Goal: Information Seeking & Learning: Learn about a topic

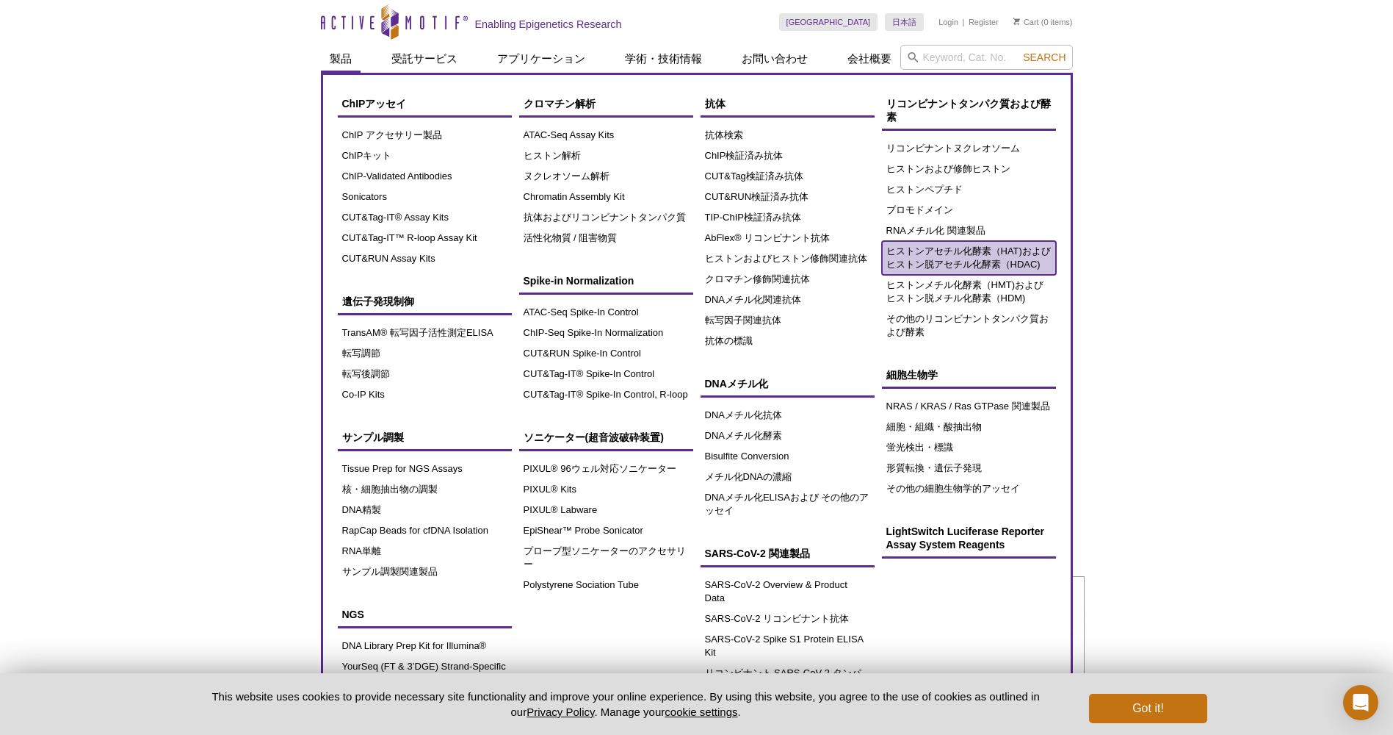
click at [942, 251] on link "ヒストンアセチル化酵素（HAT)およびヒストン脱アセチル化酵素（HDAC)" at bounding box center [969, 258] width 174 height 34
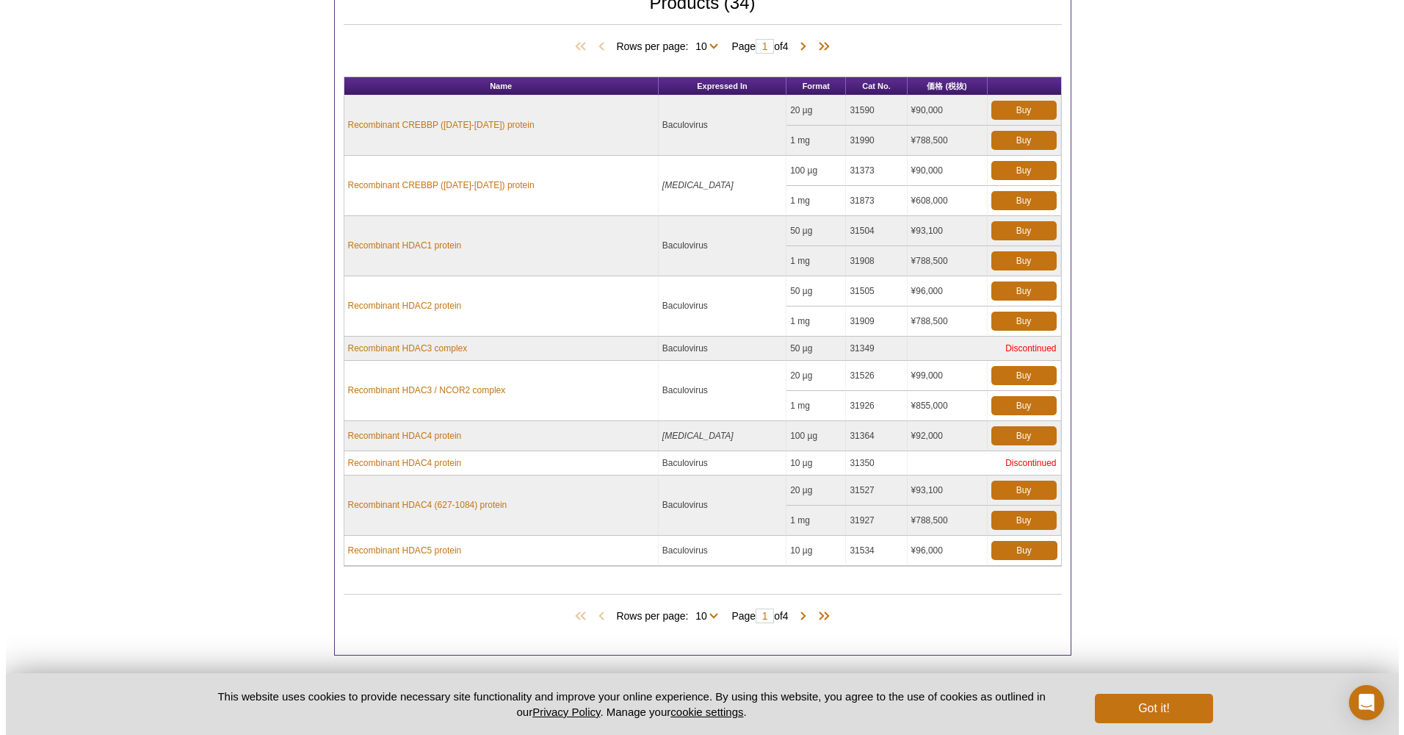
scroll to position [419, 0]
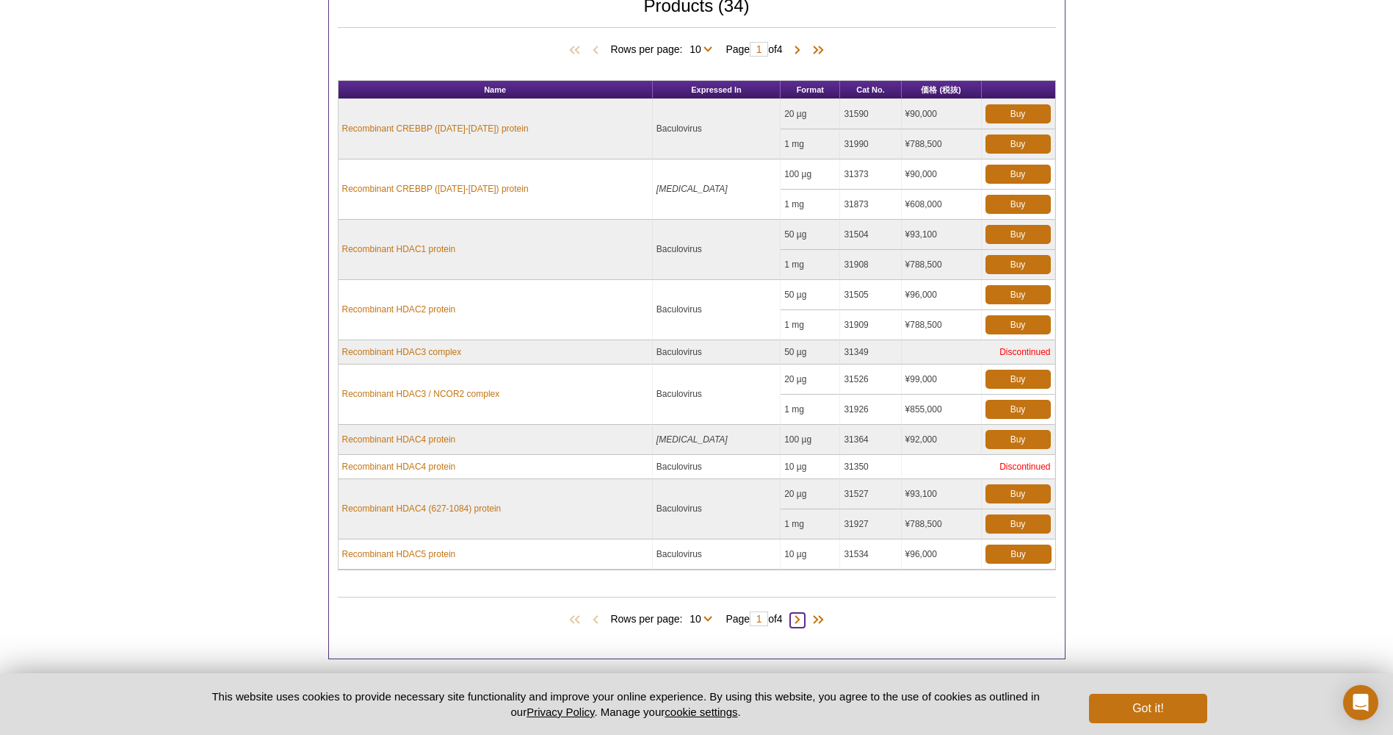
click at [801, 627] on span at bounding box center [797, 620] width 15 height 15
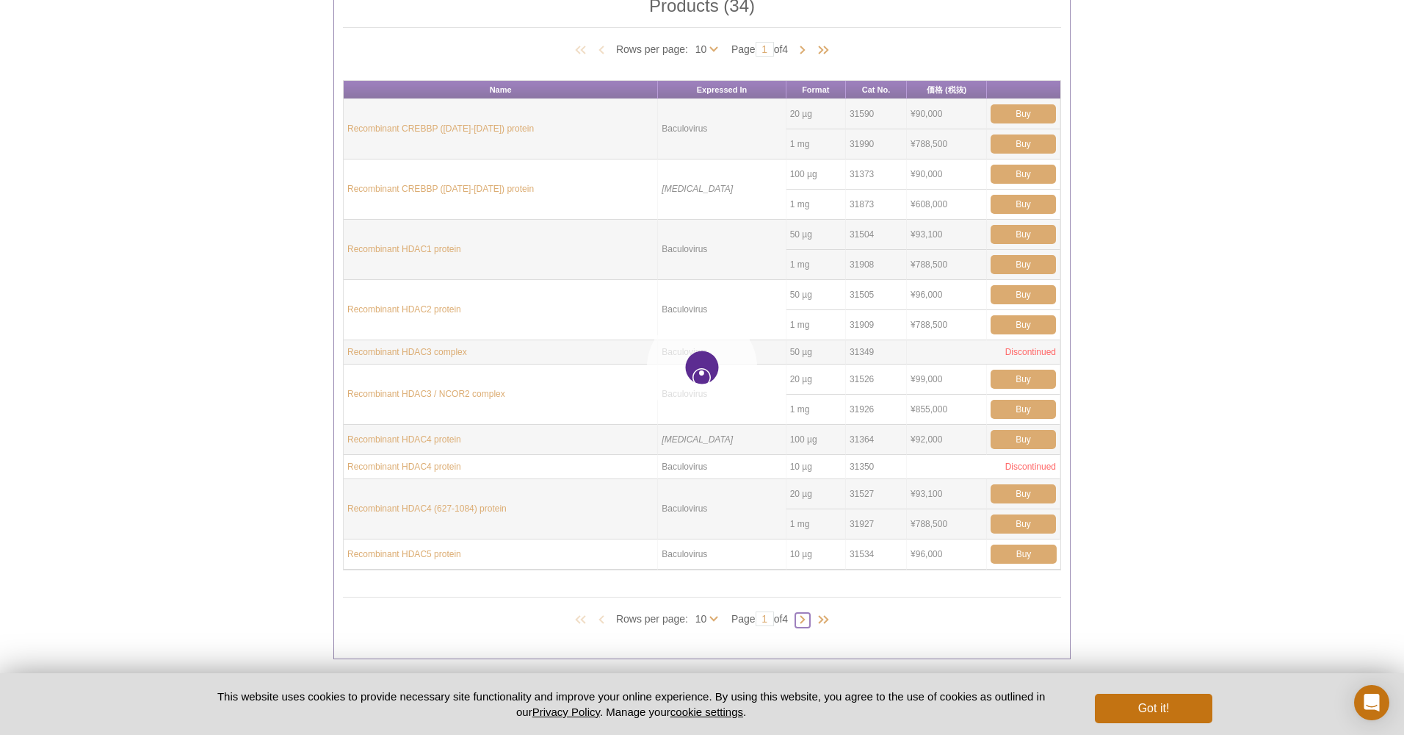
type input "2"
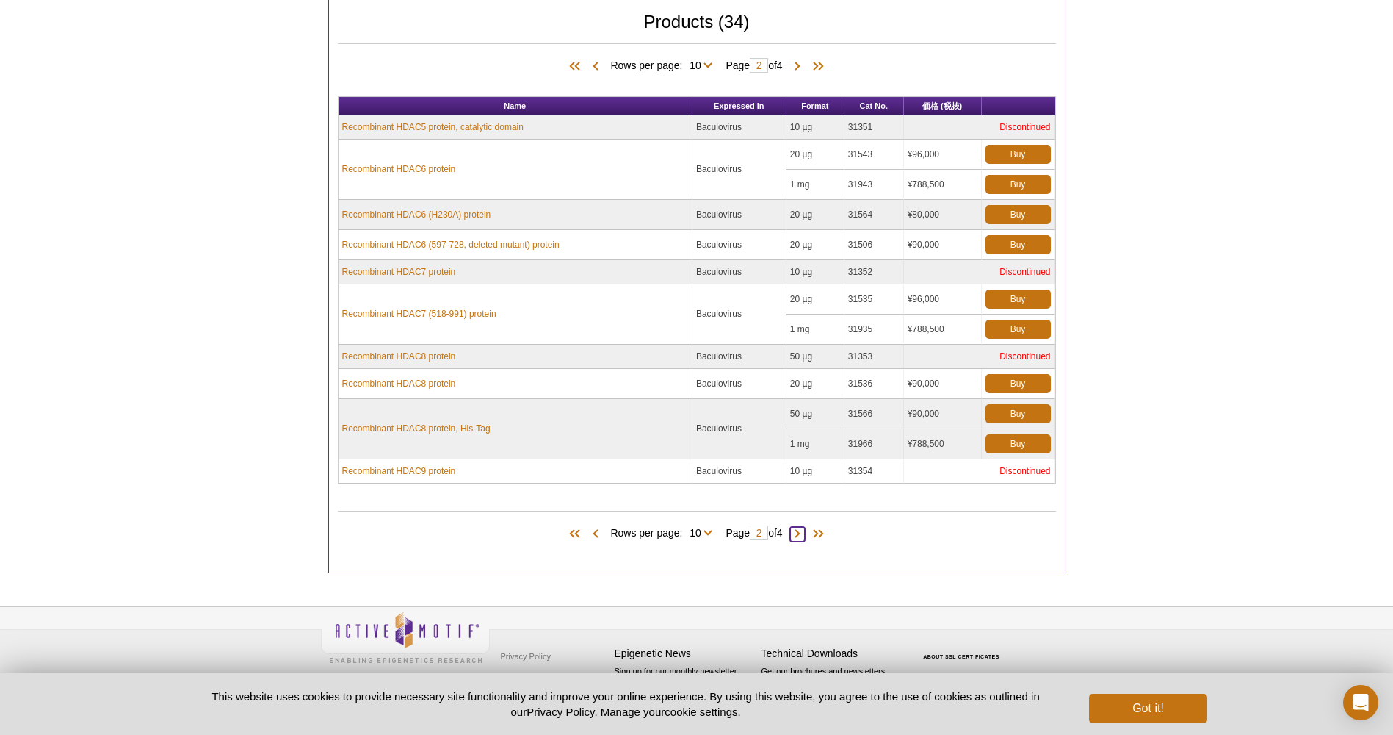
click at [801, 529] on span at bounding box center [797, 534] width 15 height 15
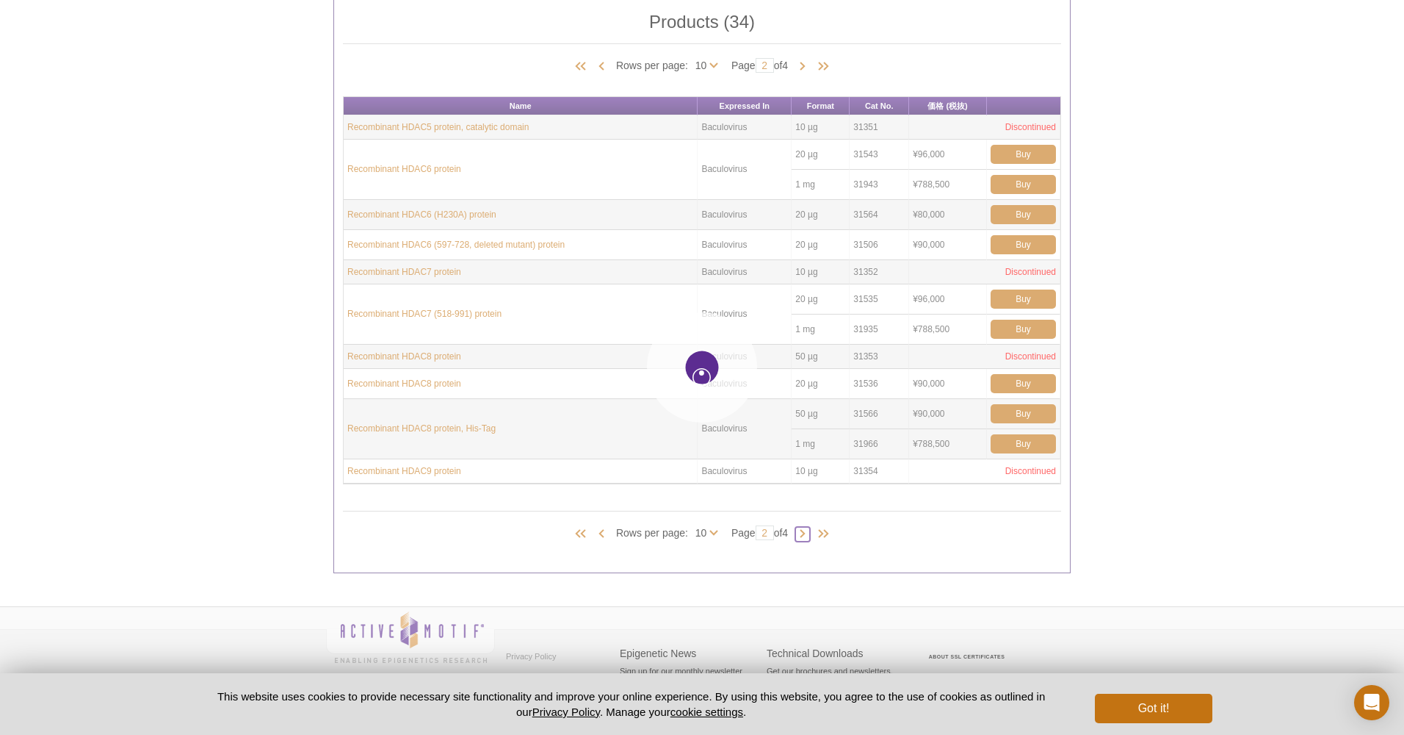
type input "3"
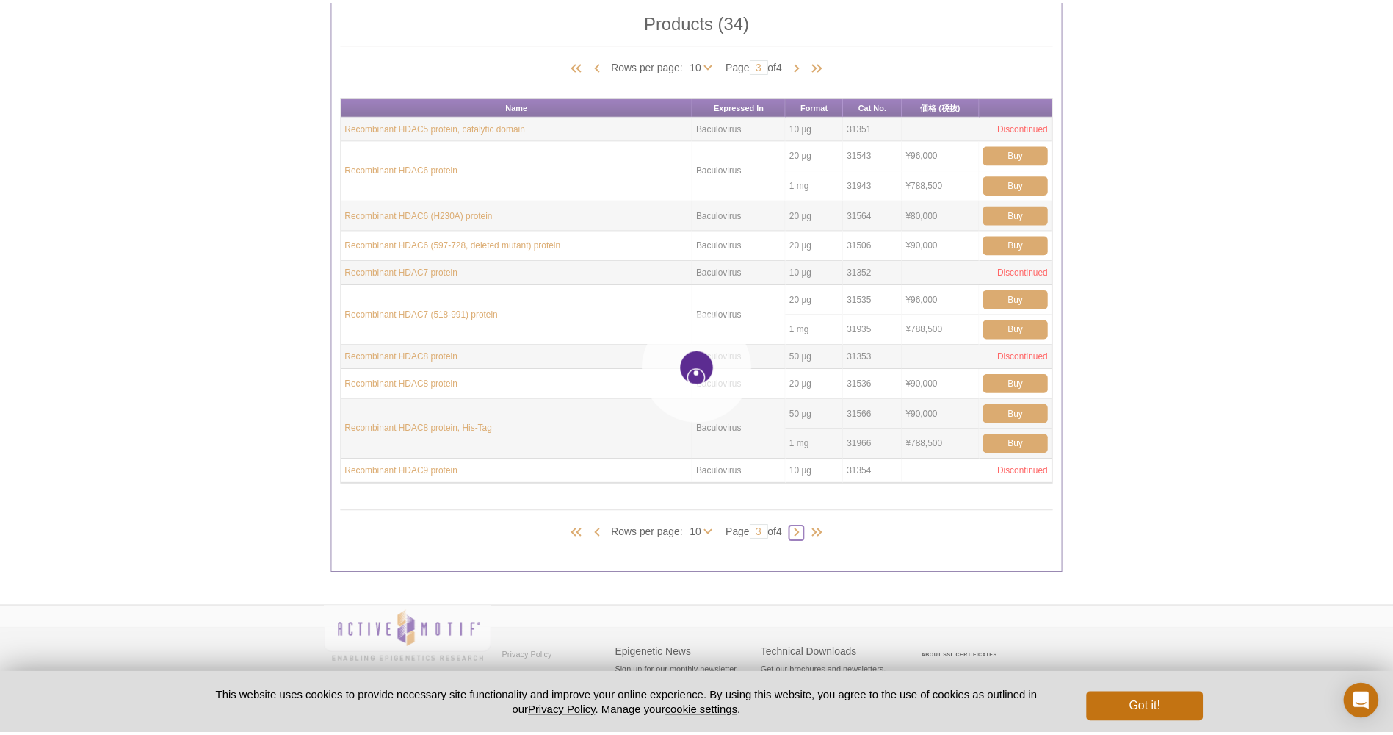
scroll to position [419, 0]
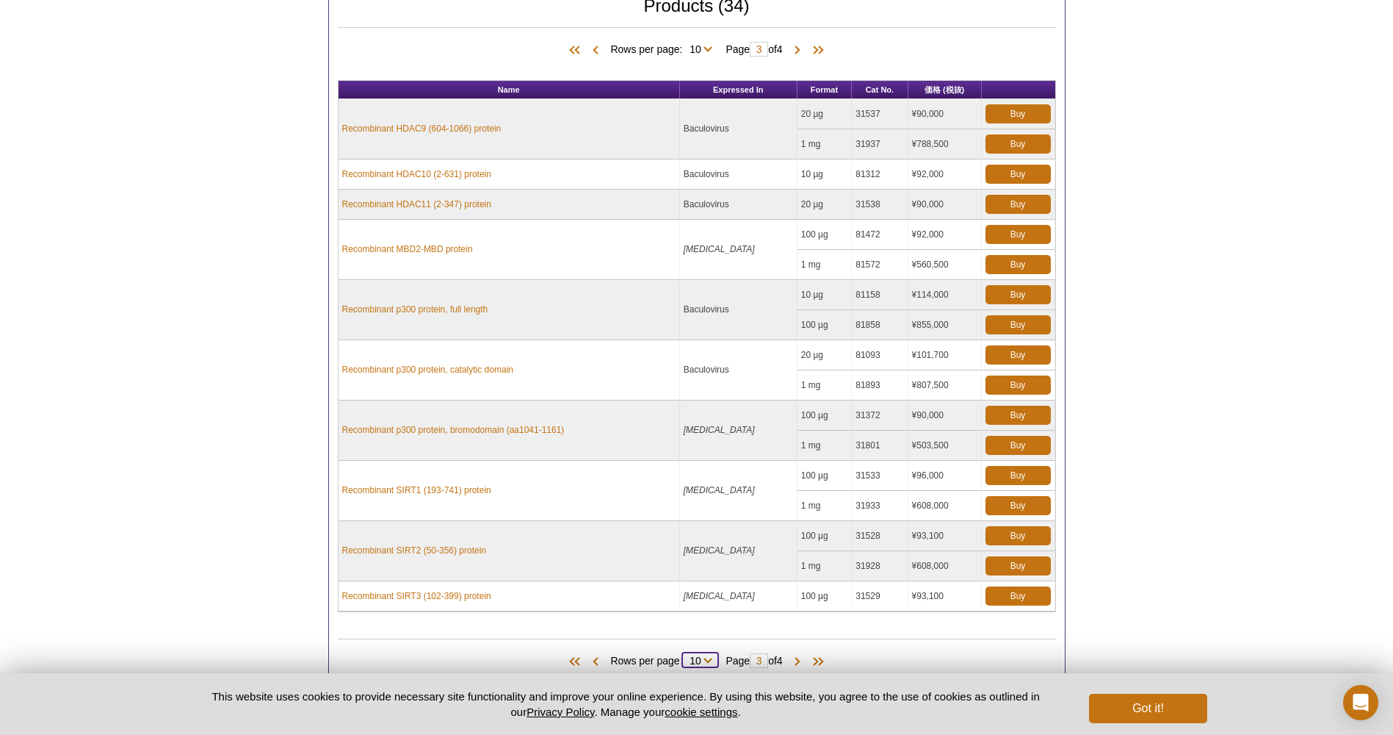
click at [702, 660] on select "10 25 All" at bounding box center [695, 663] width 26 height 13
click at [577, 666] on span at bounding box center [577, 661] width 22 height 15
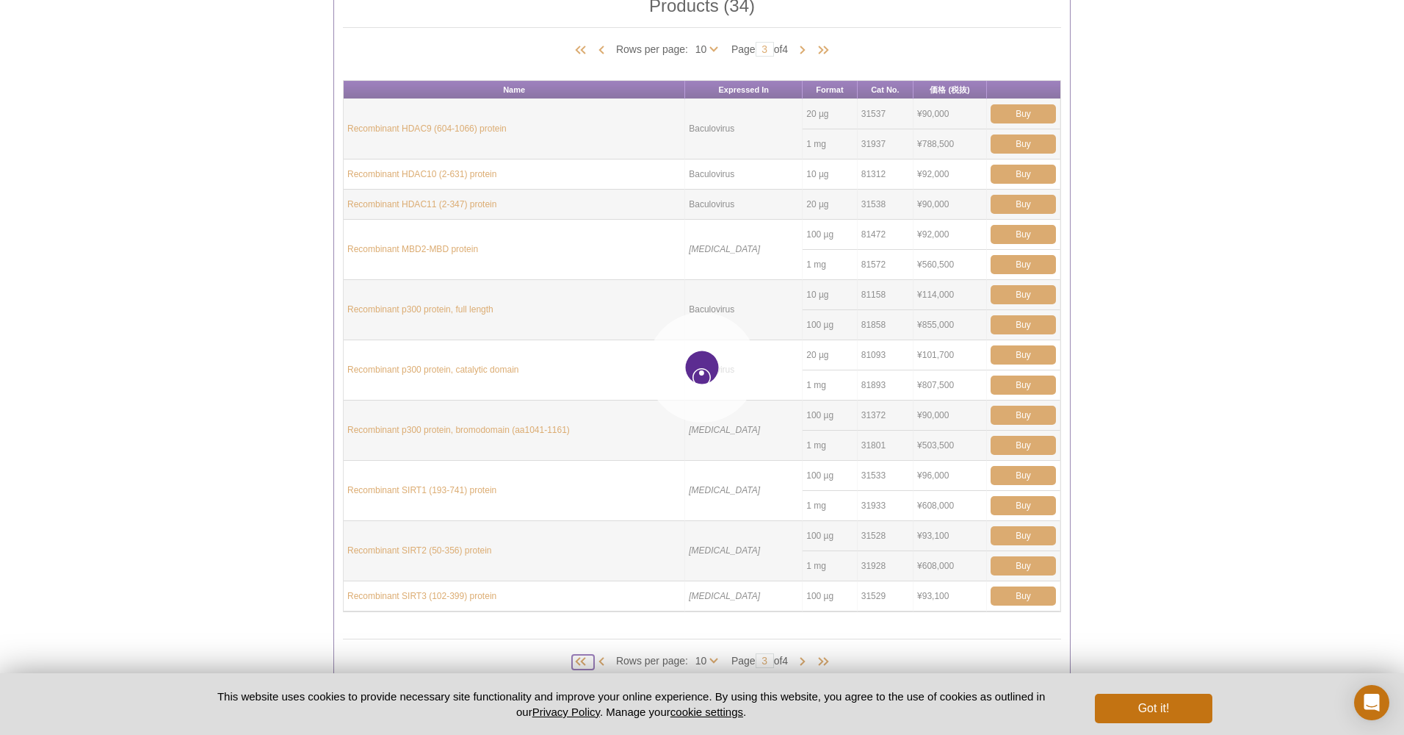
type input "1"
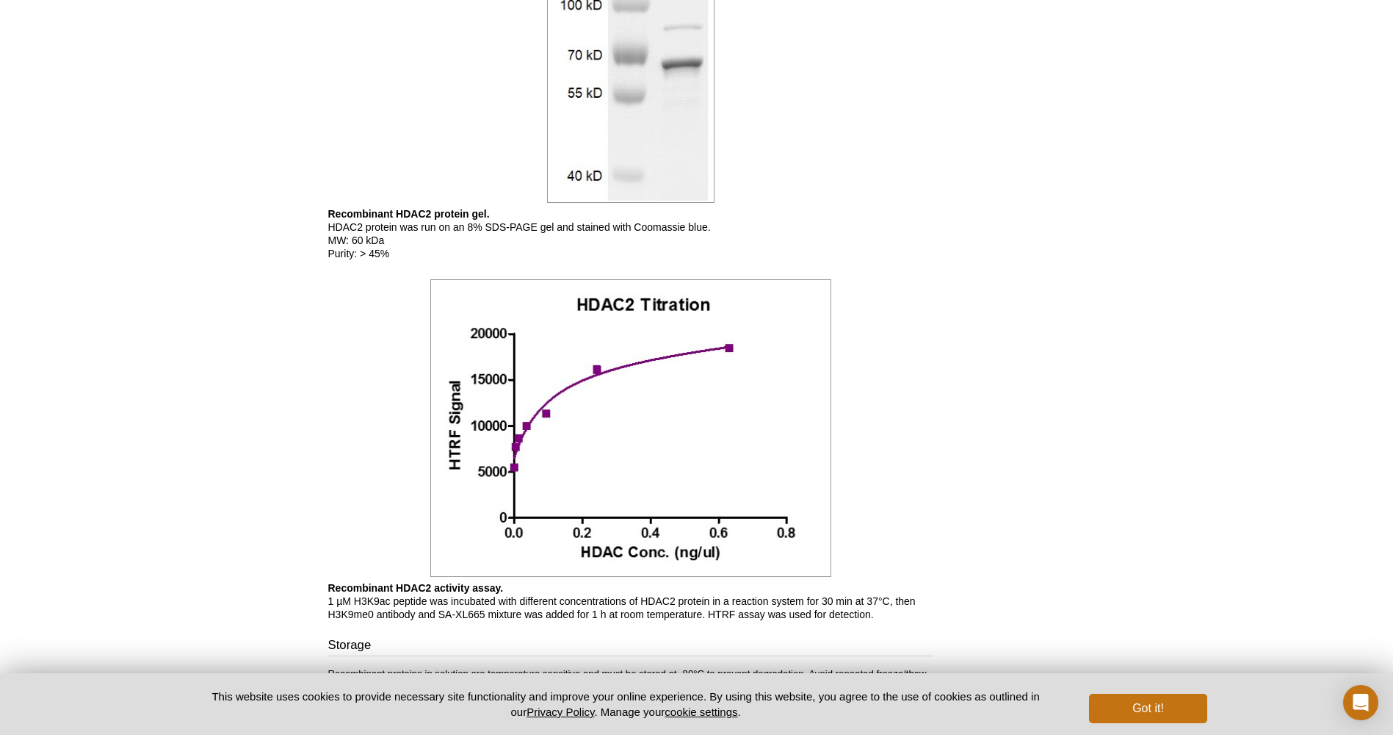
scroll to position [443, 0]
